Goal: Find specific page/section: Find specific page/section

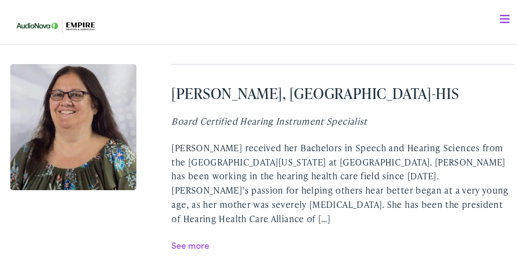
scroll to position [1923, 0]
click at [184, 243] on link "See more" at bounding box center [190, 243] width 38 height 12
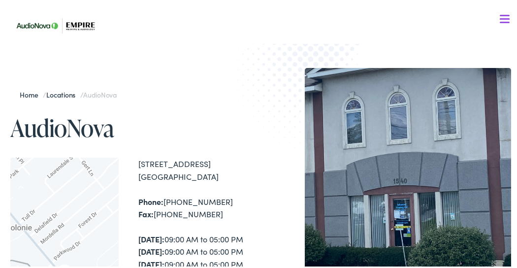
scroll to position [0, 0]
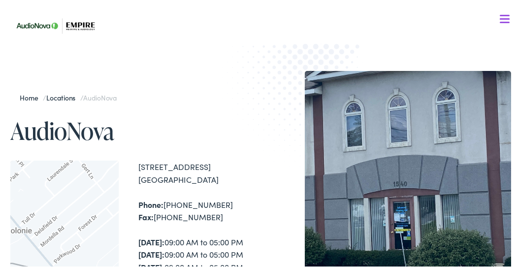
click at [29, 96] on link "Home" at bounding box center [31, 96] width 23 height 10
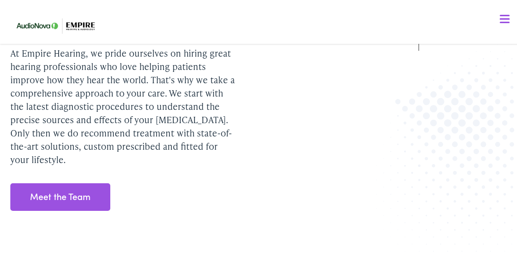
scroll to position [1231, 0]
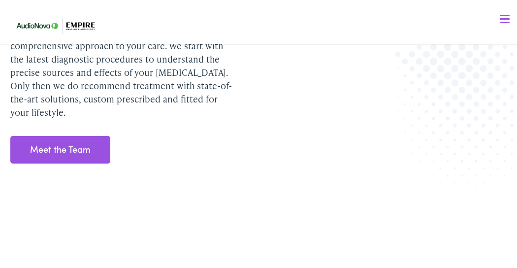
click at [62, 138] on link "Meet the Team" at bounding box center [60, 148] width 100 height 28
